Goal: Information Seeking & Learning: Find specific fact

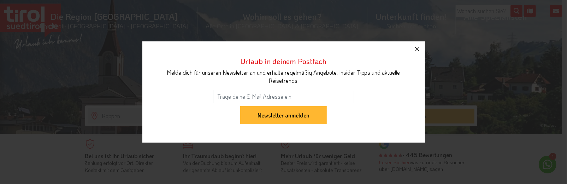
click at [415, 49] on icon "button" at bounding box center [417, 49] width 8 height 8
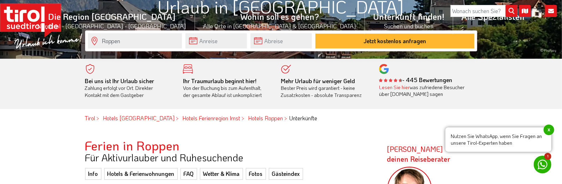
scroll to position [150, 0]
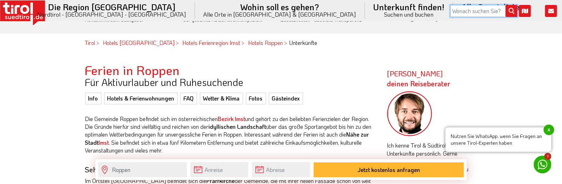
click at [482, 12] on input "search" at bounding box center [483, 11] width 67 height 12
type input "Ennemoser"
click at [506, 5] on button "submit" at bounding box center [512, 11] width 12 height 12
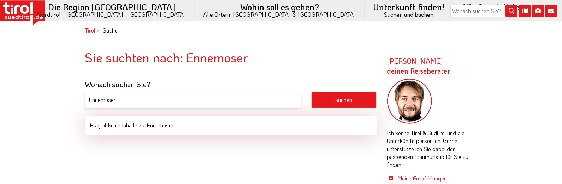
click at [122, 100] on input "Ennemoser" at bounding box center [193, 100] width 216 height 16
type input "Ennemoser Bienenzucht"
click at [312, 92] on button "suchen" at bounding box center [344, 100] width 65 height 16
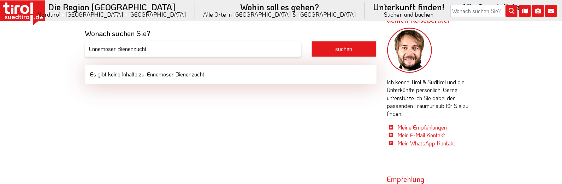
scroll to position [45, 0]
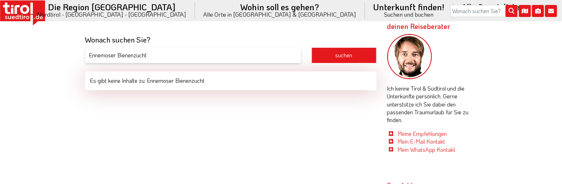
drag, startPoint x: 153, startPoint y: 55, endPoint x: 91, endPoint y: 56, distance: 62.2
click at [91, 56] on input "Ennemoser Bienenzucht" at bounding box center [193, 55] width 216 height 16
type input "E"
type input "Imkerei Ennemoser"
click at [312, 47] on button "suchen" at bounding box center [344, 55] width 65 height 16
